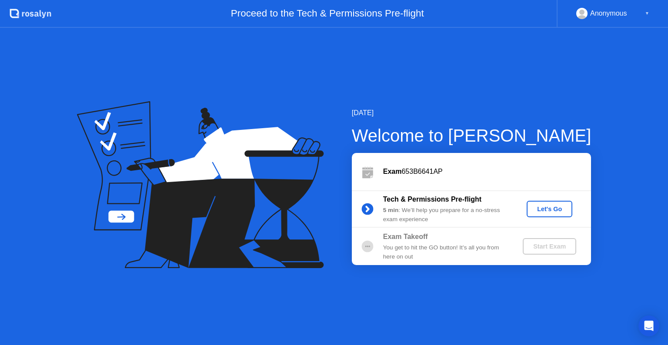
click at [543, 209] on div "Let's Go" at bounding box center [549, 209] width 39 height 7
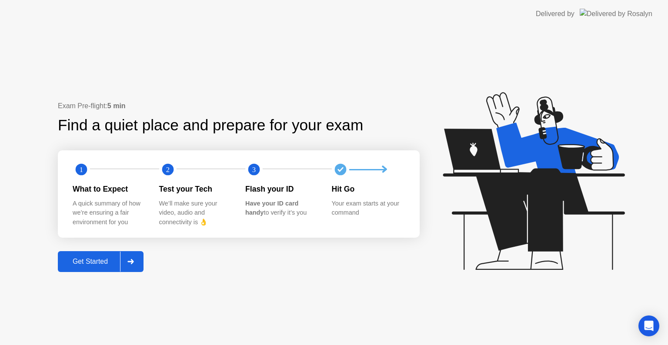
click at [113, 264] on div "Get Started" at bounding box center [90, 262] width 60 height 8
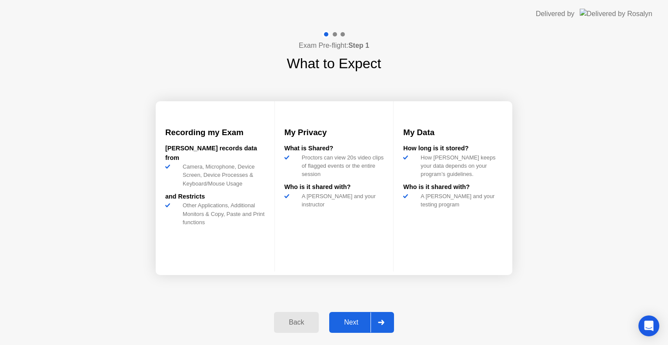
click at [352, 319] on div "Next" at bounding box center [351, 323] width 39 height 8
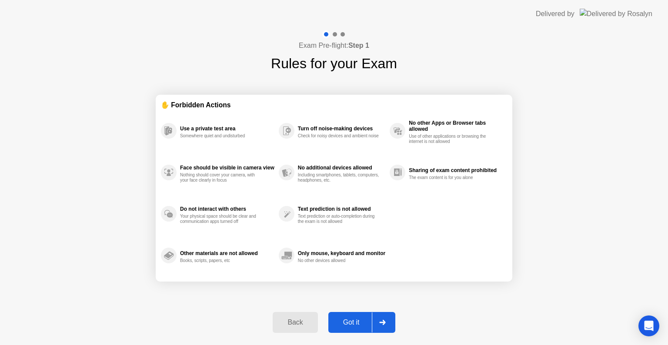
click at [360, 325] on div "Got it" at bounding box center [351, 323] width 41 height 8
select select "Available cameras"
select select "Available speakers"
select select "Available microphones"
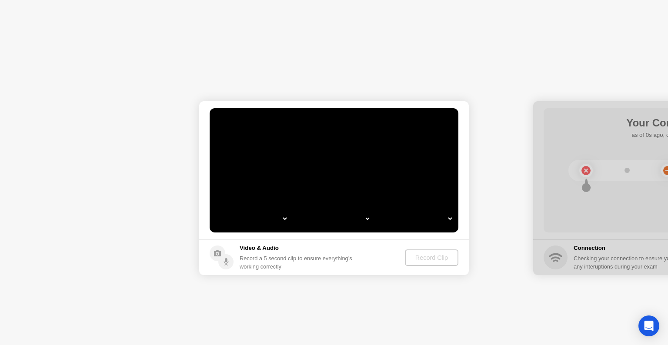
select select "*"
select select "**********"
select select "*******"
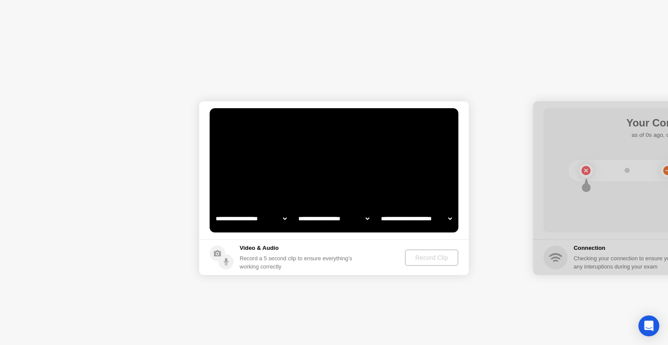
select select "*******"
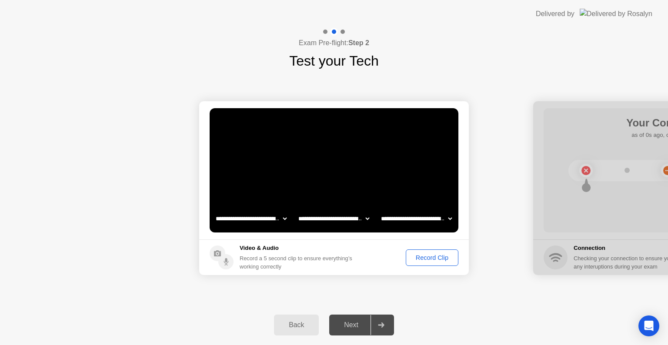
click at [435, 257] on div "Record Clip" at bounding box center [432, 258] width 47 height 7
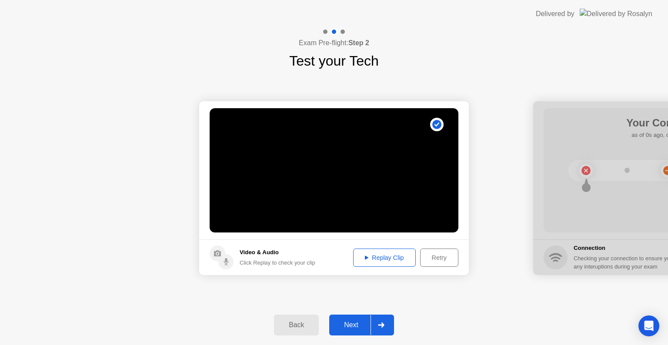
click at [371, 257] on div "Replay Clip" at bounding box center [384, 258] width 57 height 7
click at [345, 322] on div "Next" at bounding box center [351, 326] width 39 height 8
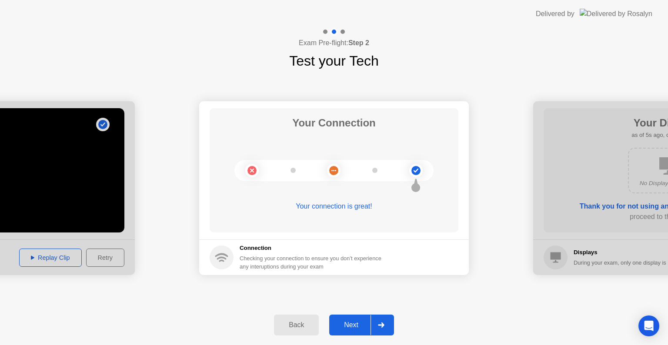
click at [353, 319] on button "Next" at bounding box center [361, 325] width 65 height 21
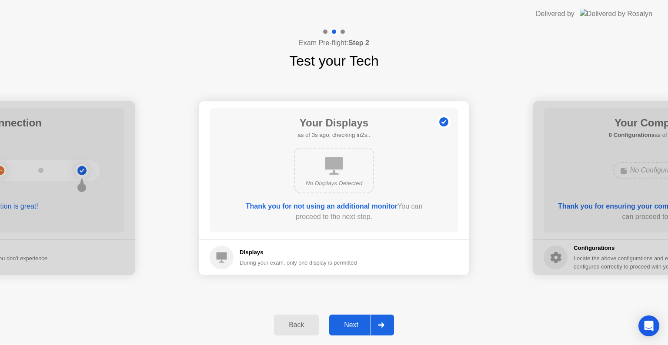
click at [349, 324] on div "Next" at bounding box center [351, 326] width 39 height 8
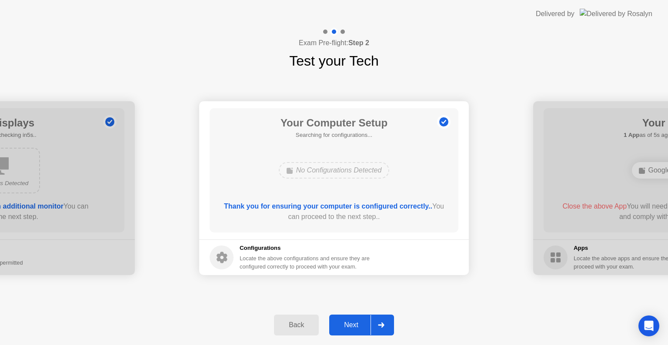
click at [349, 324] on div "Next" at bounding box center [351, 326] width 39 height 8
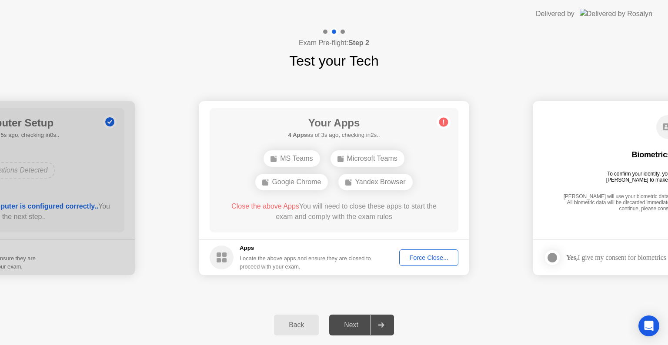
click at [302, 181] on div "Google Chrome" at bounding box center [291, 182] width 73 height 17
click at [302, 182] on div "Google Chrome" at bounding box center [291, 182] width 73 height 17
click at [289, 182] on div "Google Chrome" at bounding box center [291, 182] width 73 height 17
click at [289, 182] on div "MS Teams Microsoft Teams Google Chrome Yandex Browser" at bounding box center [333, 170] width 199 height 47
click at [367, 159] on div "Google Chrome" at bounding box center [367, 159] width 73 height 17
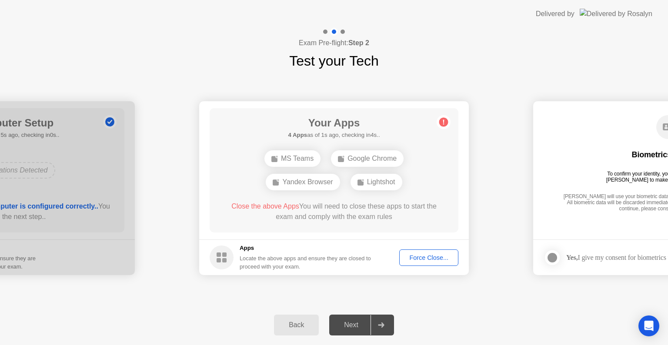
click at [367, 159] on div "Google Chrome" at bounding box center [367, 159] width 73 height 17
click at [422, 256] on div "Force Close..." at bounding box center [428, 258] width 53 height 7
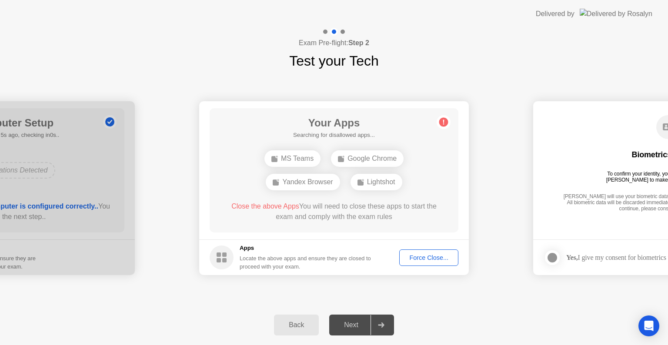
click at [355, 158] on div "Google Chrome" at bounding box center [367, 159] width 73 height 17
click at [355, 325] on div "Next" at bounding box center [351, 326] width 39 height 8
click at [322, 173] on div "Google Chrome" at bounding box center [334, 170] width 73 height 17
click at [343, 173] on div "Google Chrome" at bounding box center [334, 170] width 73 height 17
click at [414, 261] on div "Force Close..." at bounding box center [428, 258] width 53 height 7
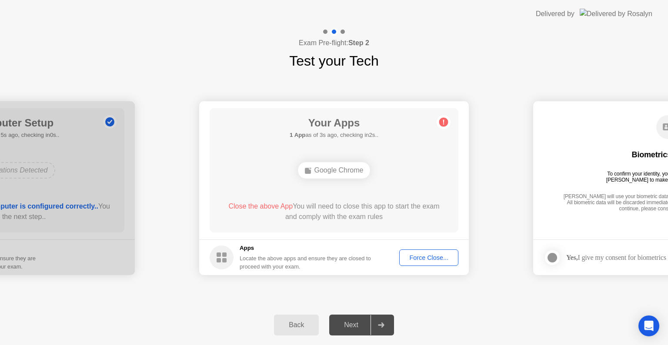
click at [418, 259] on div "Force Close..." at bounding box center [428, 258] width 53 height 7
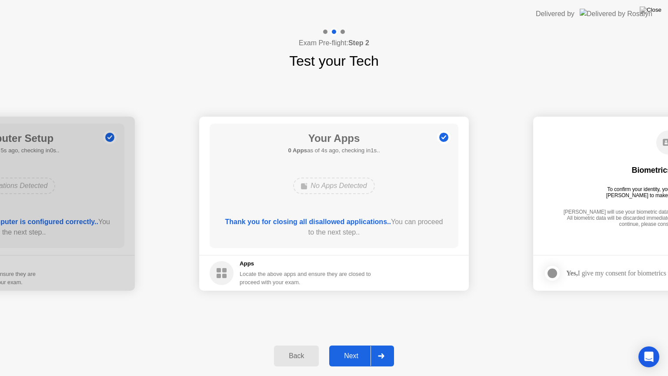
click at [356, 345] on div "Next" at bounding box center [351, 356] width 39 height 8
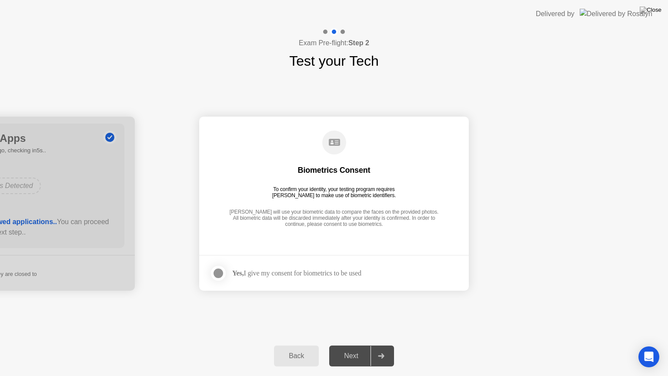
click at [215, 271] on div at bounding box center [218, 273] width 10 height 10
click at [351, 345] on div "Next" at bounding box center [351, 356] width 39 height 8
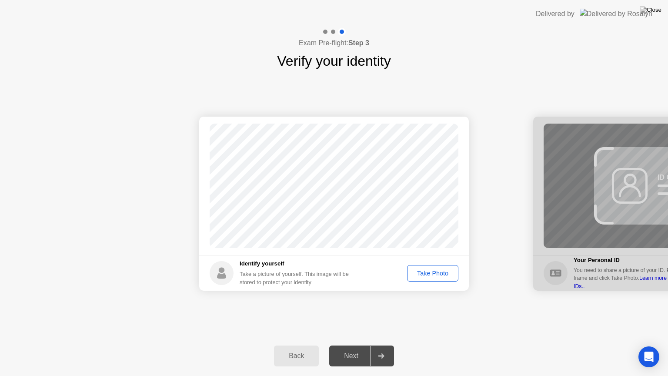
click at [428, 271] on div "Take Photo" at bounding box center [432, 273] width 45 height 7
click at [355, 345] on div "Next" at bounding box center [351, 356] width 39 height 8
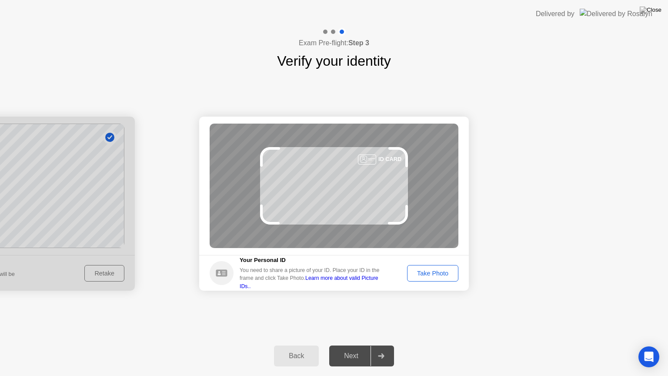
click at [435, 277] on div "Take Photo" at bounding box center [432, 273] width 45 height 7
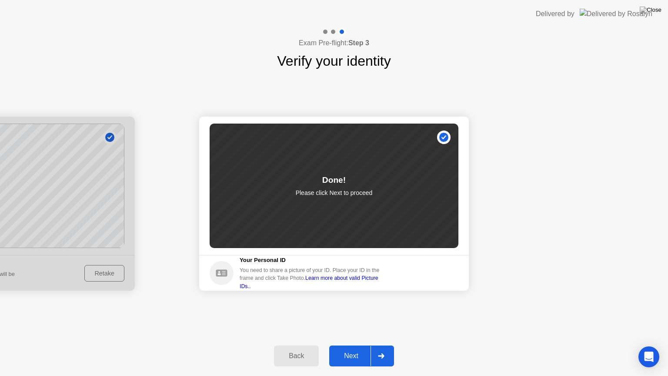
click at [353, 345] on div "Next" at bounding box center [351, 356] width 39 height 8
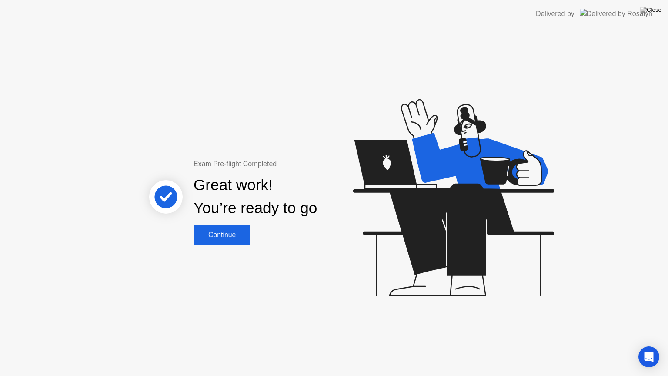
click at [237, 234] on div "Continue" at bounding box center [222, 235] width 52 height 8
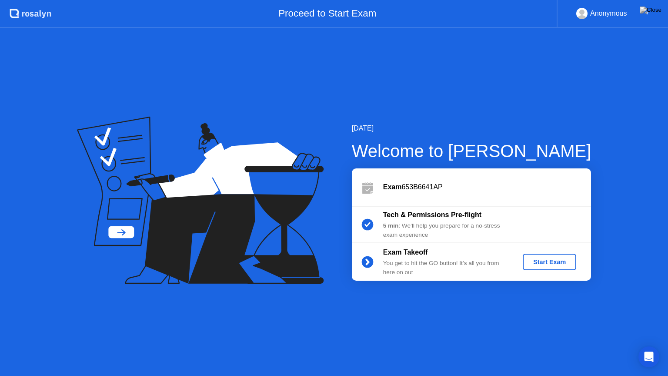
click at [540, 263] on div "Start Exam" at bounding box center [549, 261] width 47 height 7
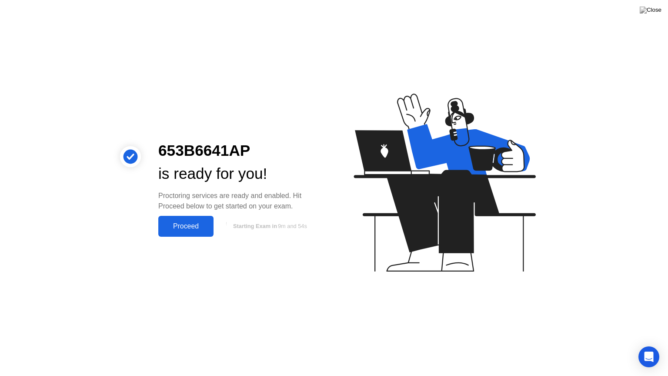
click at [180, 227] on div "Proceed" at bounding box center [186, 226] width 50 height 8
